Goal: Transaction & Acquisition: Download file/media

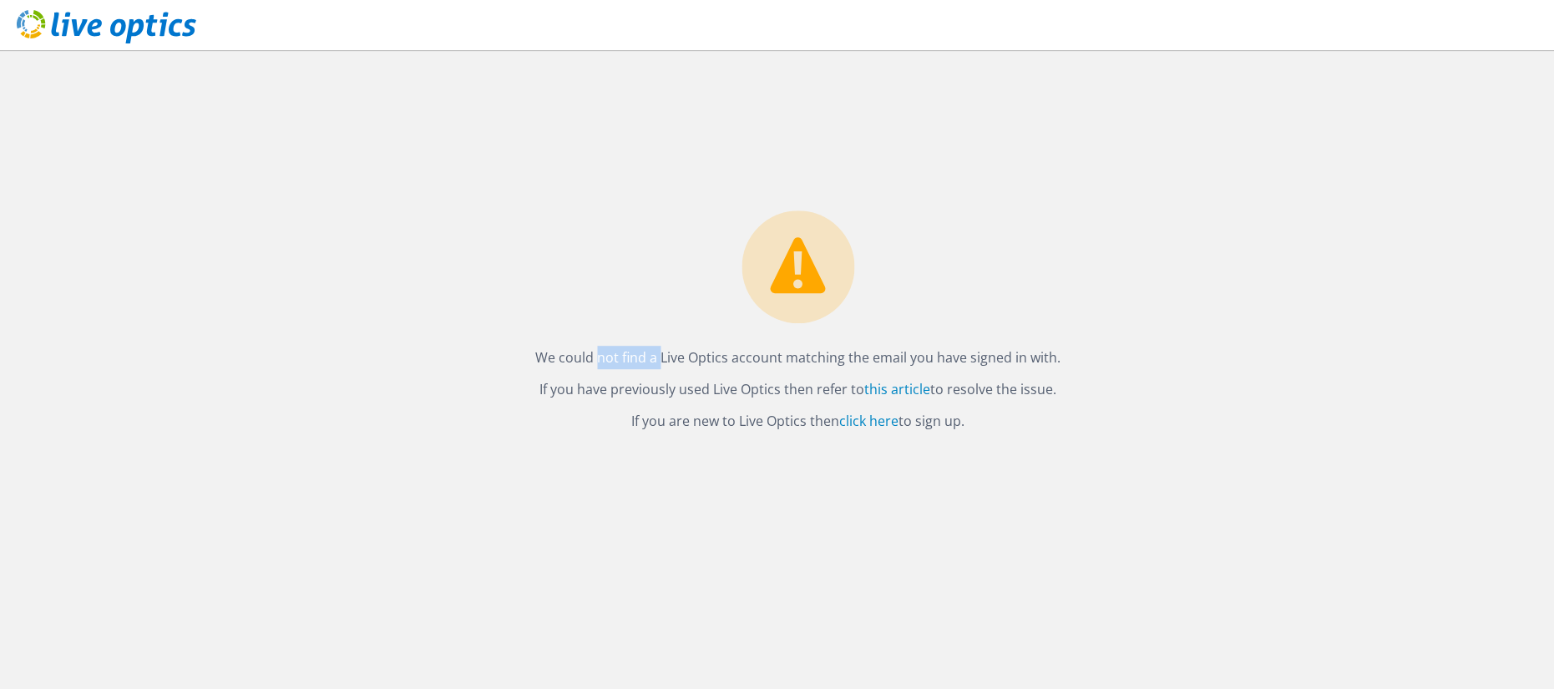
drag, startPoint x: 616, startPoint y: 352, endPoint x: 1096, endPoint y: 352, distance: 479.4
click at [1096, 352] on div "We could not find a Live Optics account matching the email you have signed in w…" at bounding box center [798, 369] width 1512 height 639
click at [869, 543] on div "We could not find a Live Optics account matching the email you have signed in w…" at bounding box center [798, 369] width 1512 height 639
click at [866, 418] on link "click here" at bounding box center [868, 421] width 59 height 18
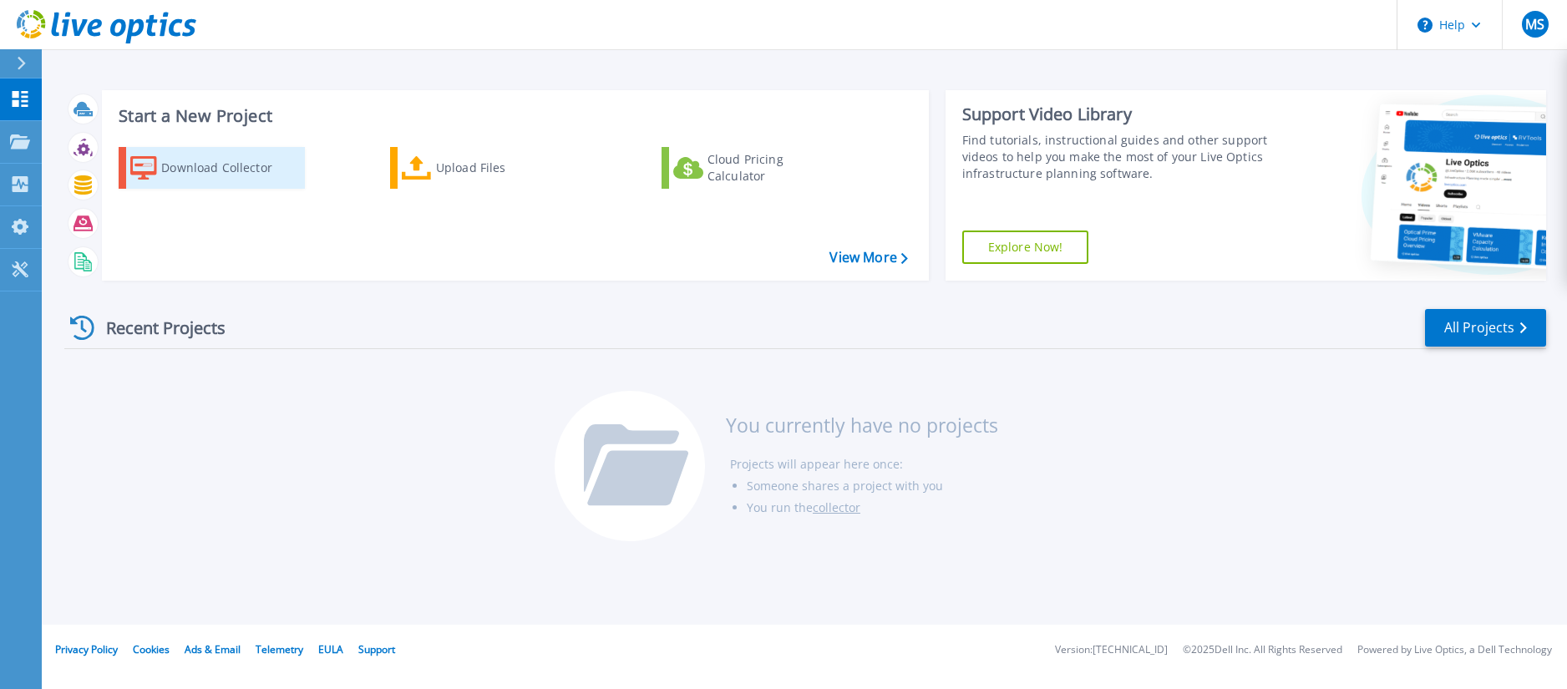
click at [219, 165] on div "Download Collector" at bounding box center [228, 167] width 134 height 33
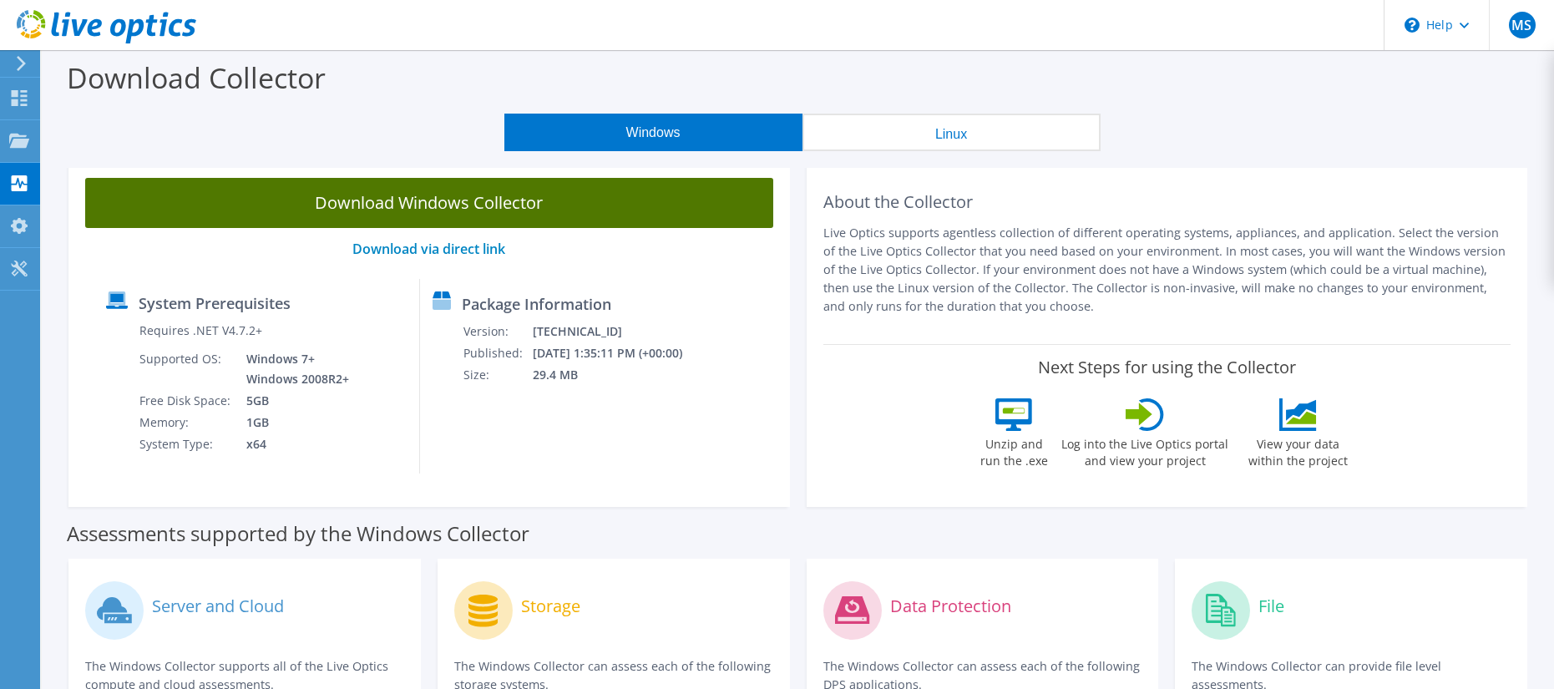
click at [439, 223] on link "Download Windows Collector" at bounding box center [429, 203] width 688 height 50
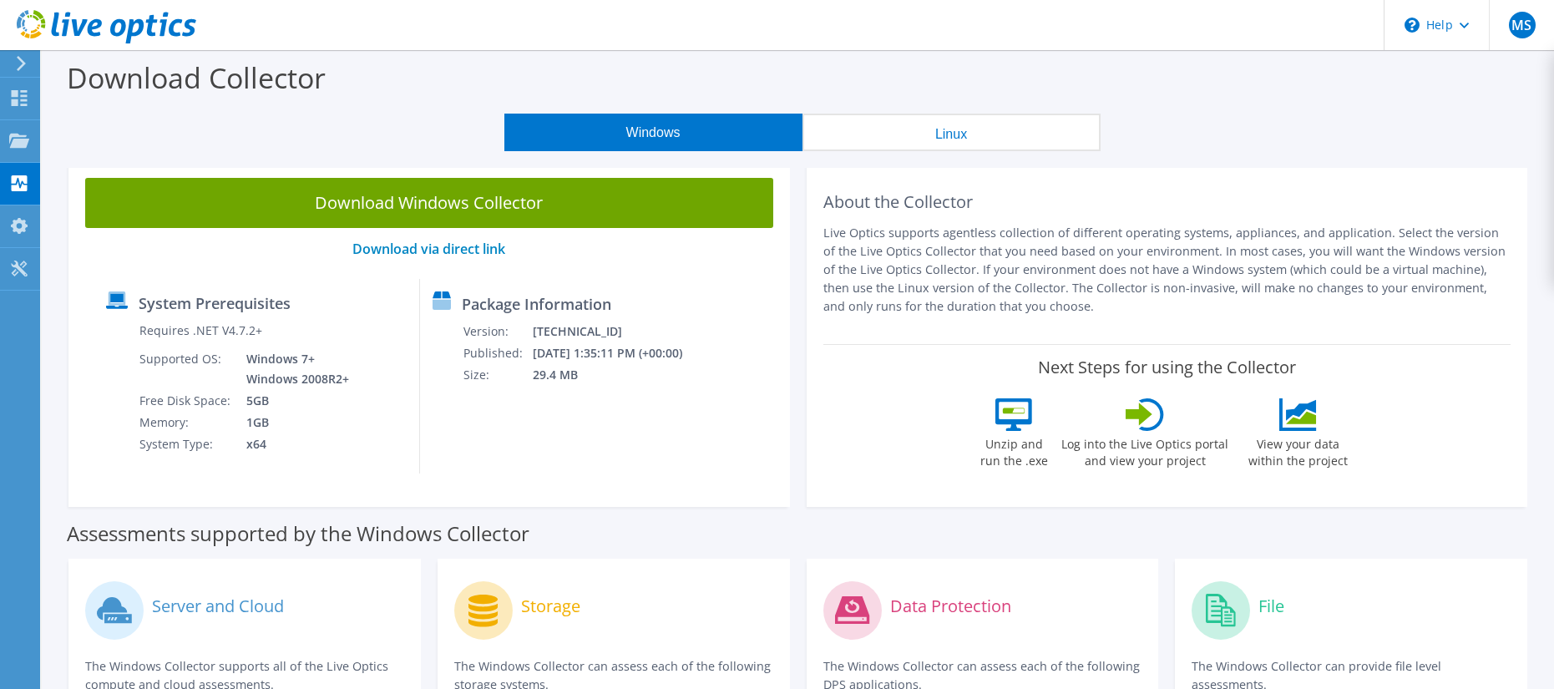
click at [1110, 38] on header "MS End User [PERSON_NAME] [PERSON_NAME][EMAIL_ADDRESS][PERSON_NAME][DOMAIN_NAME…" at bounding box center [777, 25] width 1554 height 50
click at [17, 61] on icon at bounding box center [21, 63] width 13 height 15
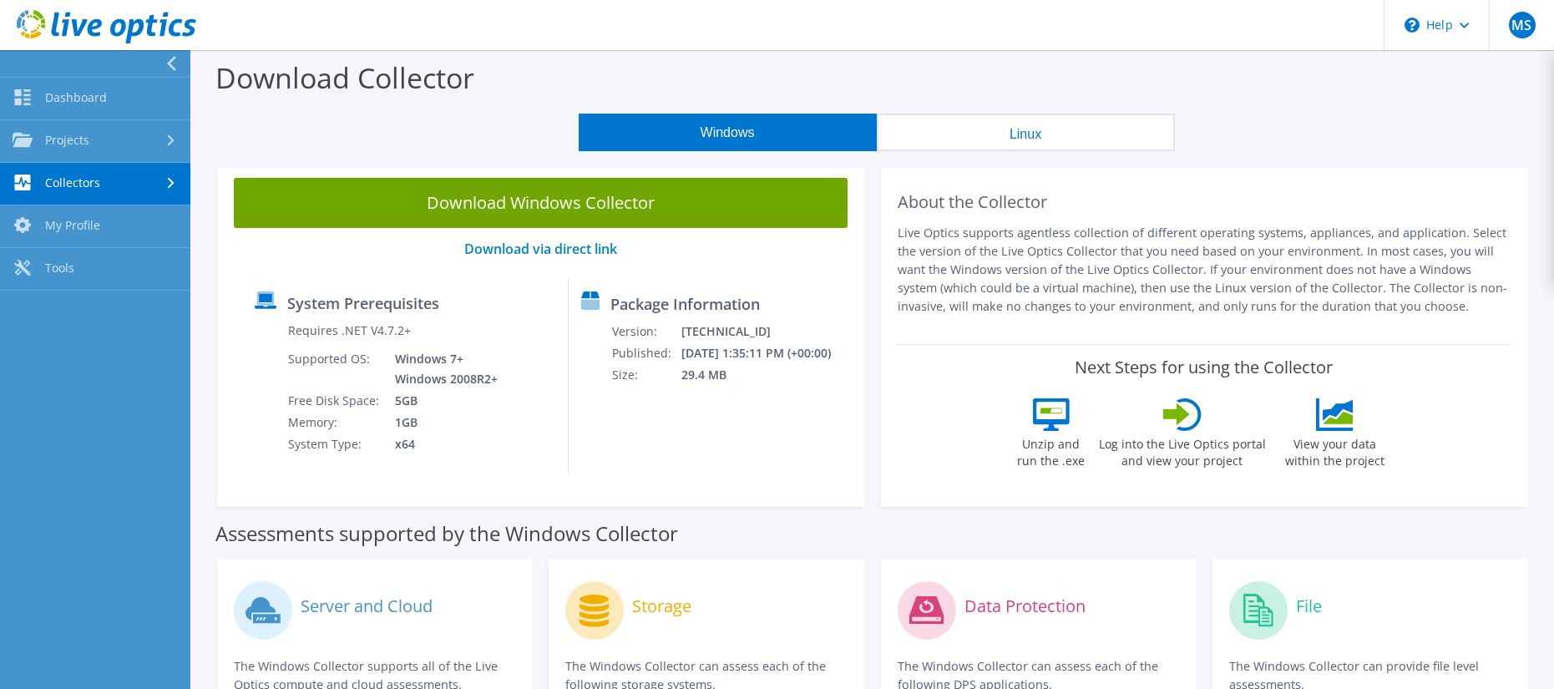
click at [169, 57] on icon at bounding box center [171, 63] width 13 height 15
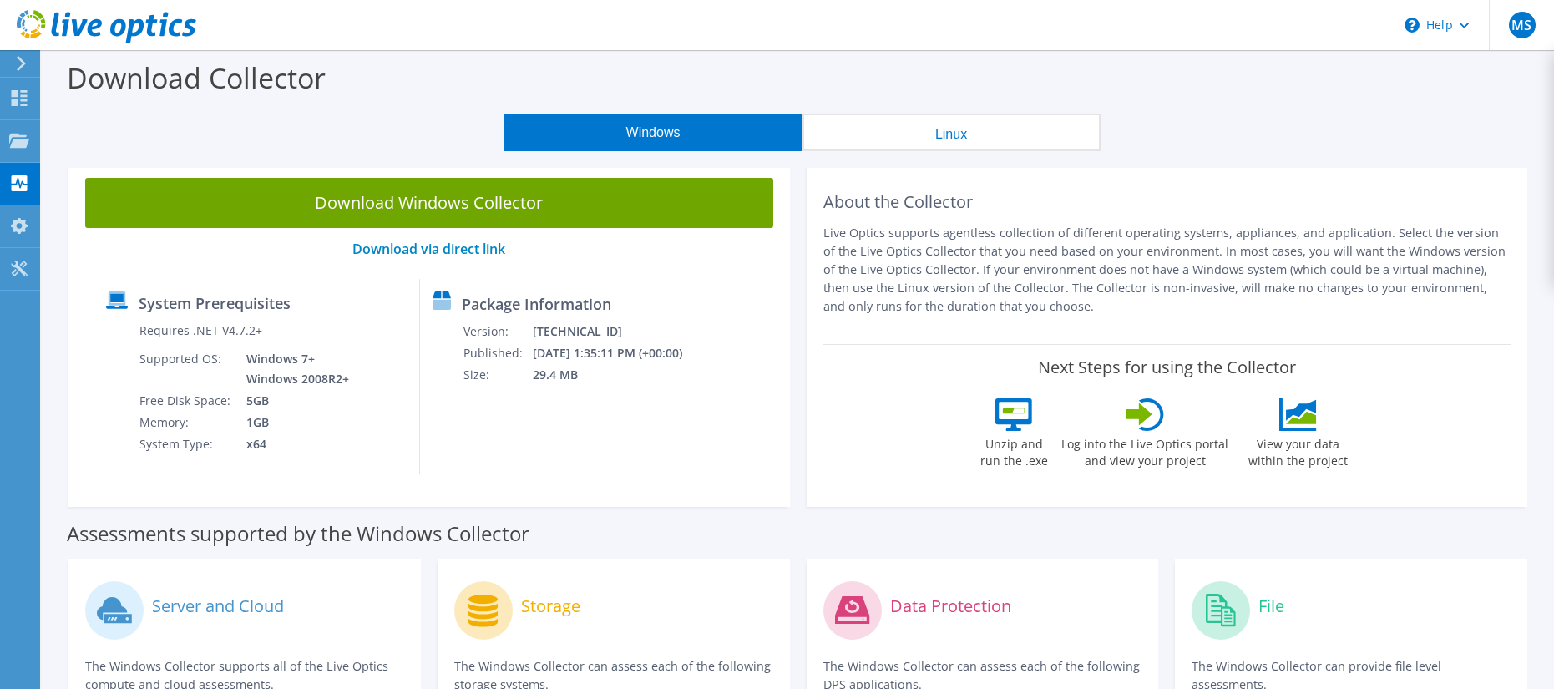
click at [16, 65] on icon at bounding box center [21, 63] width 13 height 15
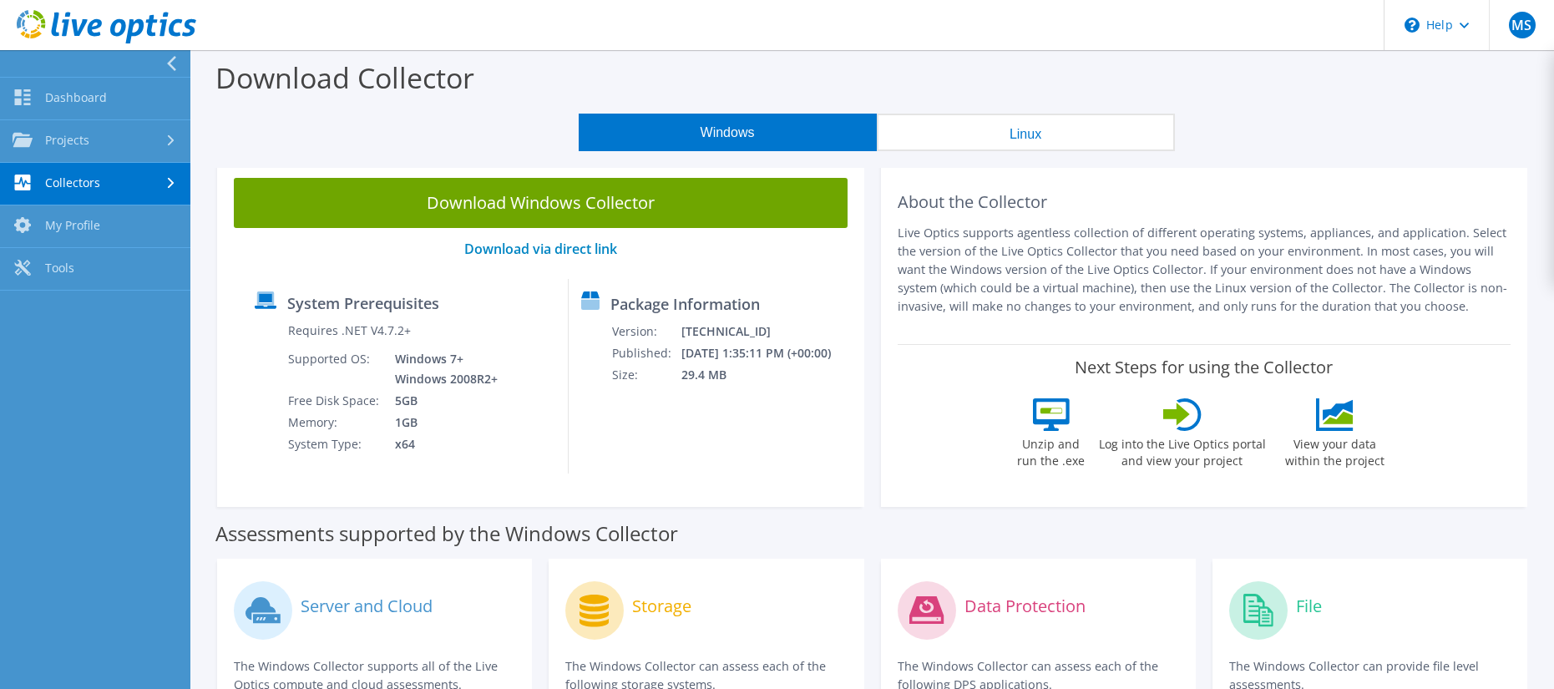
click at [174, 60] on icon at bounding box center [171, 63] width 13 height 15
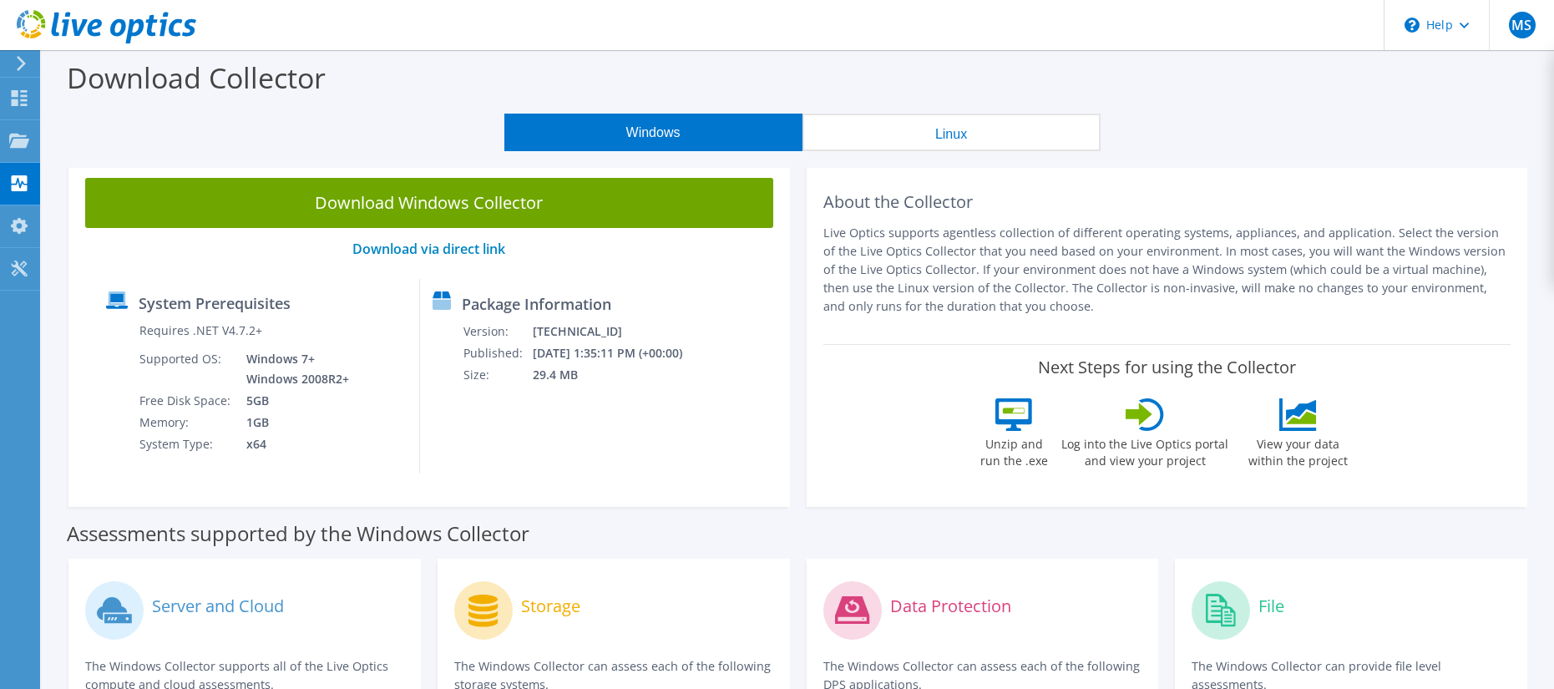
click at [17, 60] on icon at bounding box center [21, 63] width 13 height 15
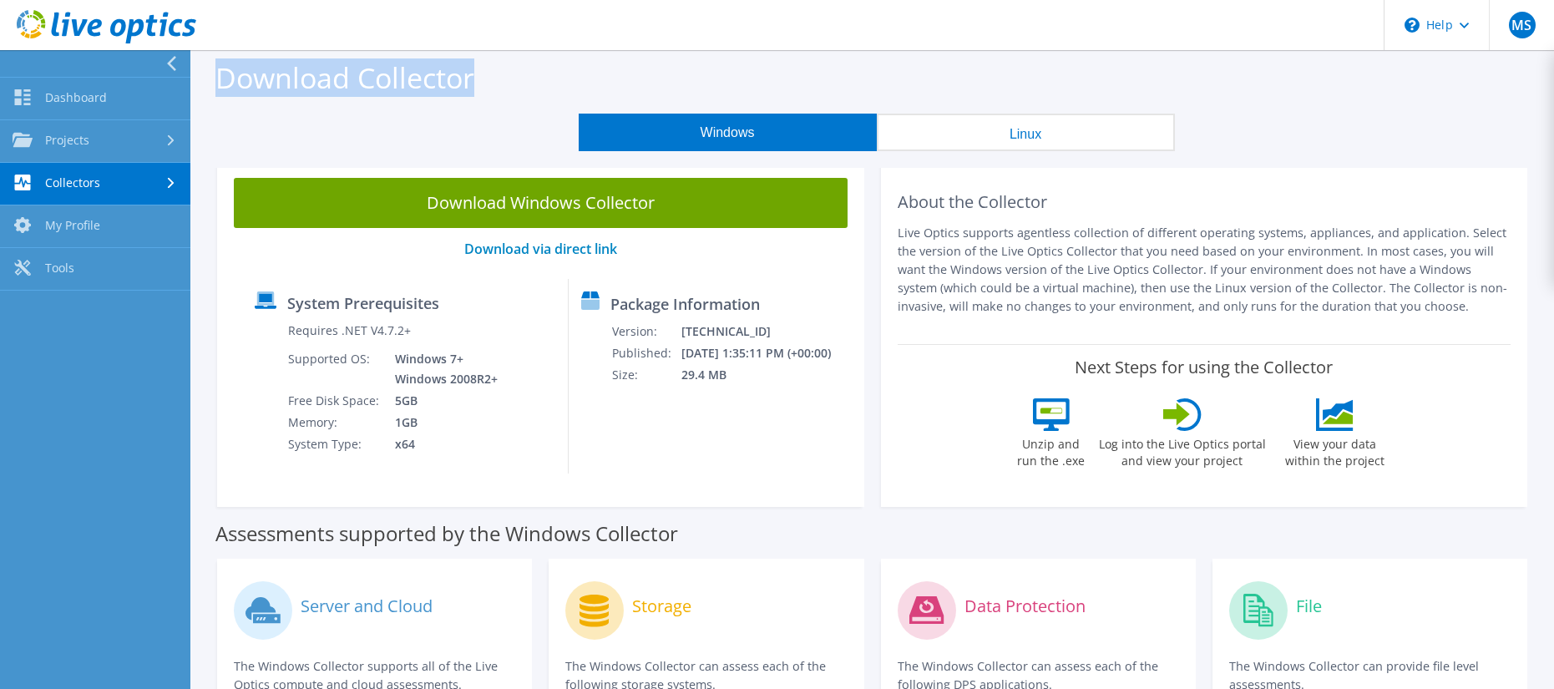
drag, startPoint x: 211, startPoint y: 76, endPoint x: 475, endPoint y: 82, distance: 264.0
click at [475, 82] on div "Download Collector" at bounding box center [872, 81] width 1347 height 63
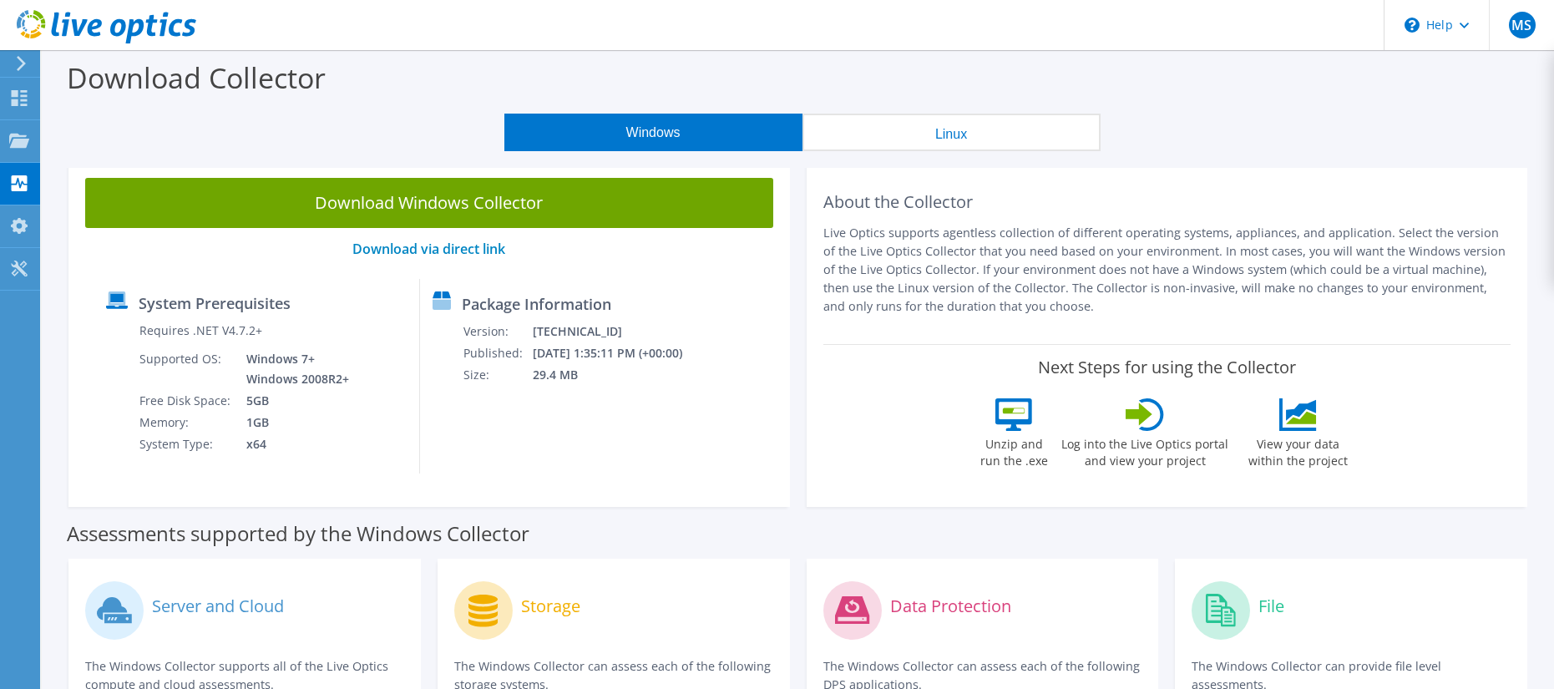
drag, startPoint x: 475, startPoint y: 82, endPoint x: 326, endPoint y: 81, distance: 149.5
click at [326, 81] on div "Download Collector" at bounding box center [798, 81] width 1496 height 63
click at [22, 65] on use at bounding box center [21, 63] width 9 height 15
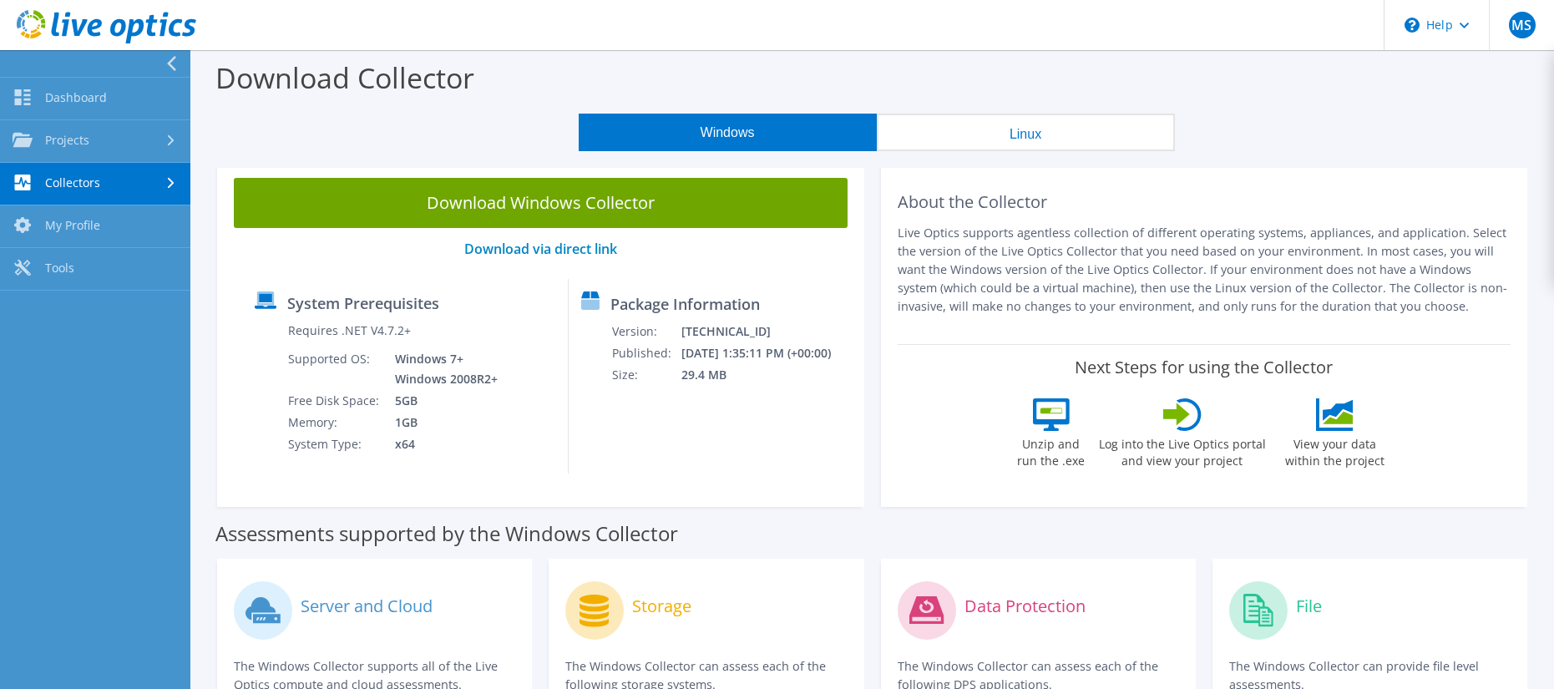
click at [263, 98] on div "Download Collector" at bounding box center [872, 81] width 1347 height 63
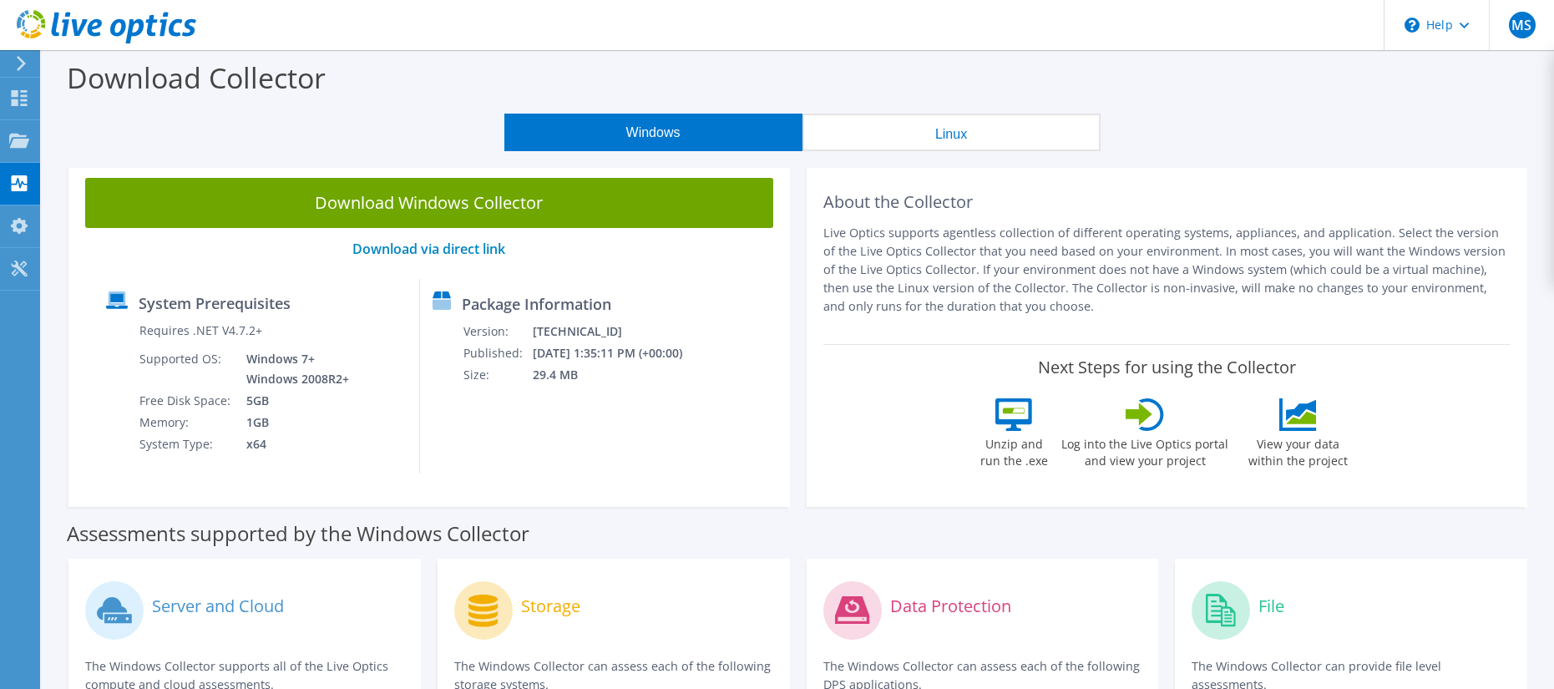
click at [26, 59] on icon at bounding box center [21, 63] width 13 height 15
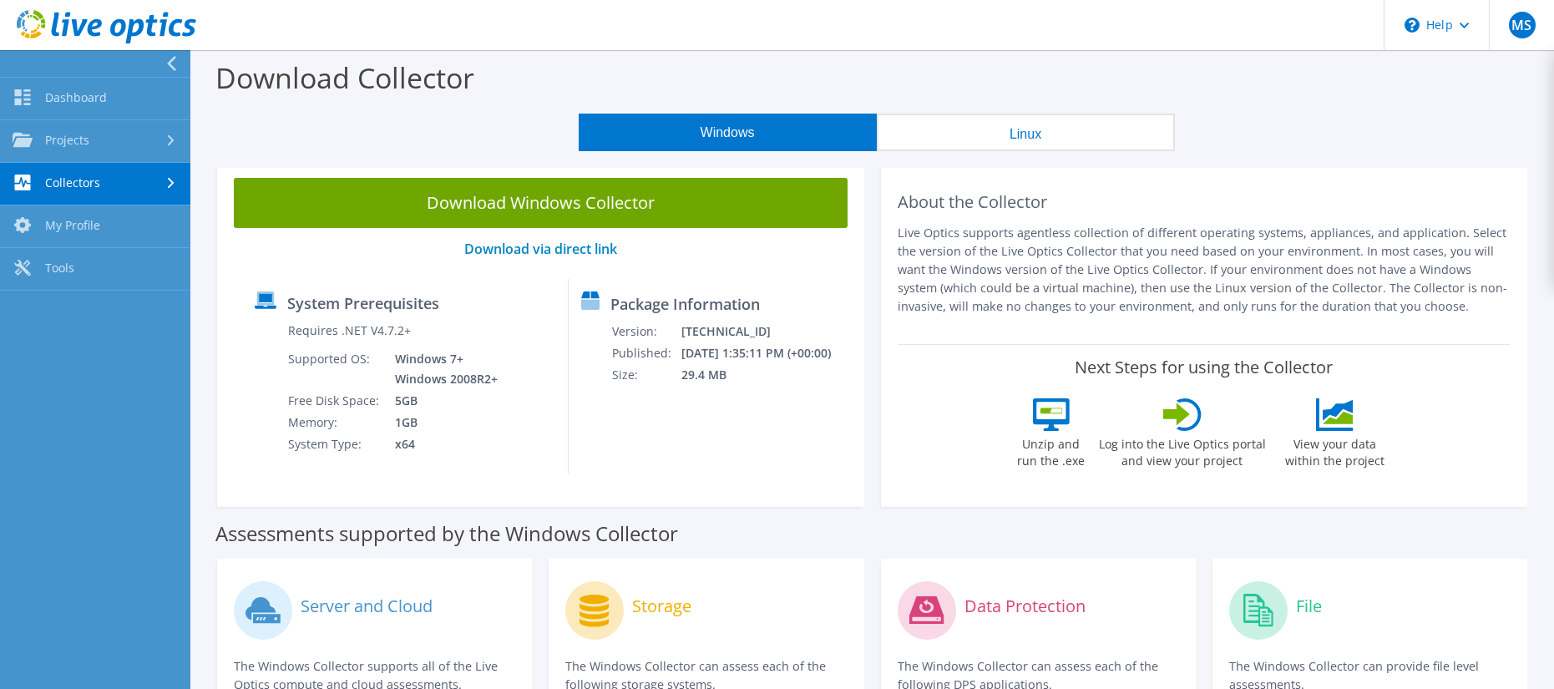
click at [306, 112] on div "Download Collector" at bounding box center [872, 81] width 1347 height 63
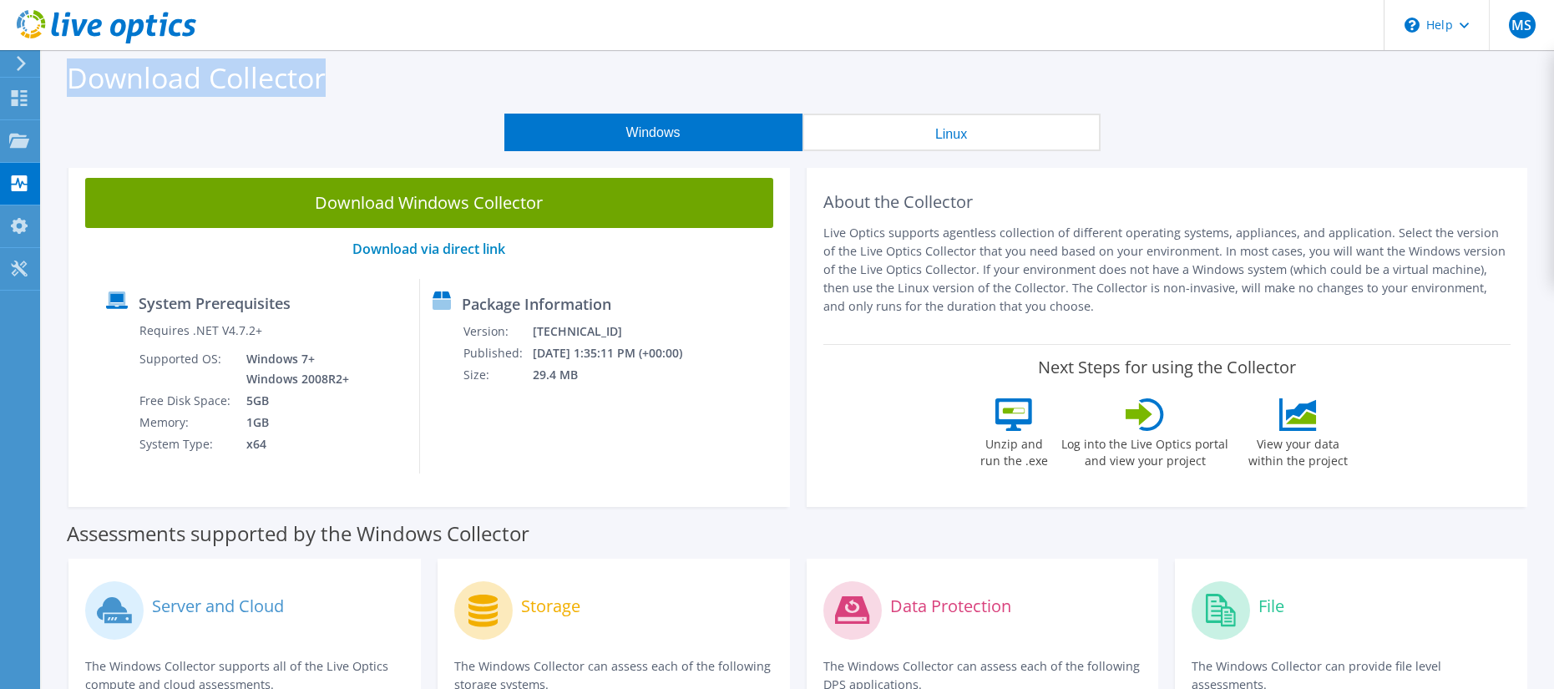
drag, startPoint x: 323, startPoint y: 74, endPoint x: 58, endPoint y: 63, distance: 265.0
click at [58, 63] on div "Download Collector" at bounding box center [798, 81] width 1496 height 63
copy label "Download Collector"
click at [277, 83] on label "Download Collector" at bounding box center [196, 77] width 259 height 38
drag, startPoint x: 335, startPoint y: 73, endPoint x: 55, endPoint y: 75, distance: 279.8
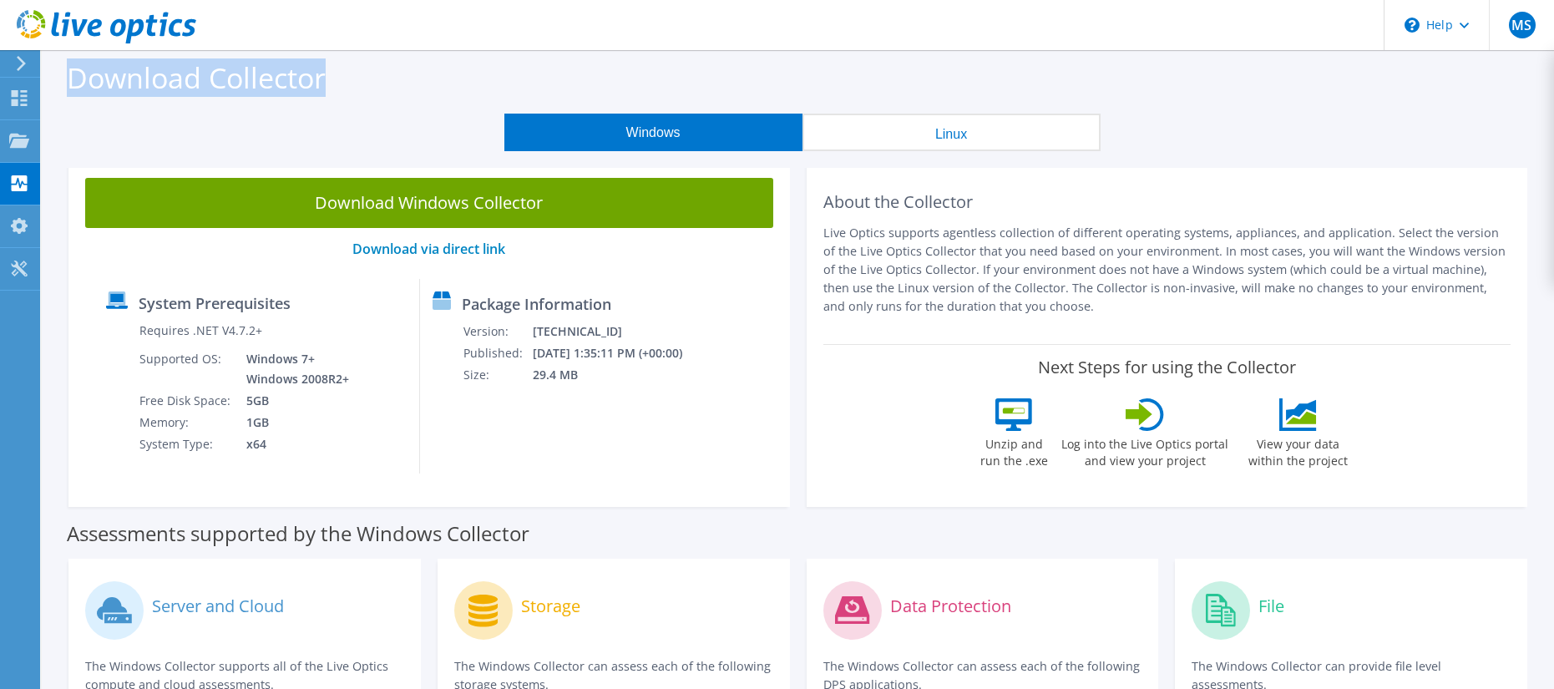
click at [55, 75] on div "Download Collector" at bounding box center [798, 81] width 1496 height 63
drag, startPoint x: 55, startPoint y: 75, endPoint x: 311, endPoint y: 75, distance: 255.6
click at [311, 75] on label "Download Collector" at bounding box center [196, 77] width 259 height 38
